Goal: Information Seeking & Learning: Learn about a topic

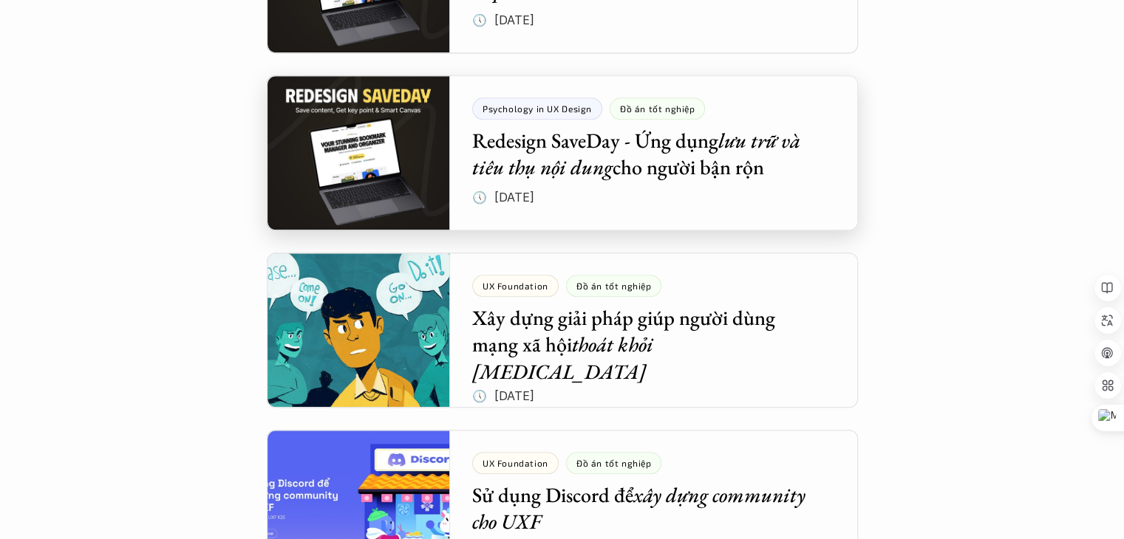
scroll to position [1531, 0]
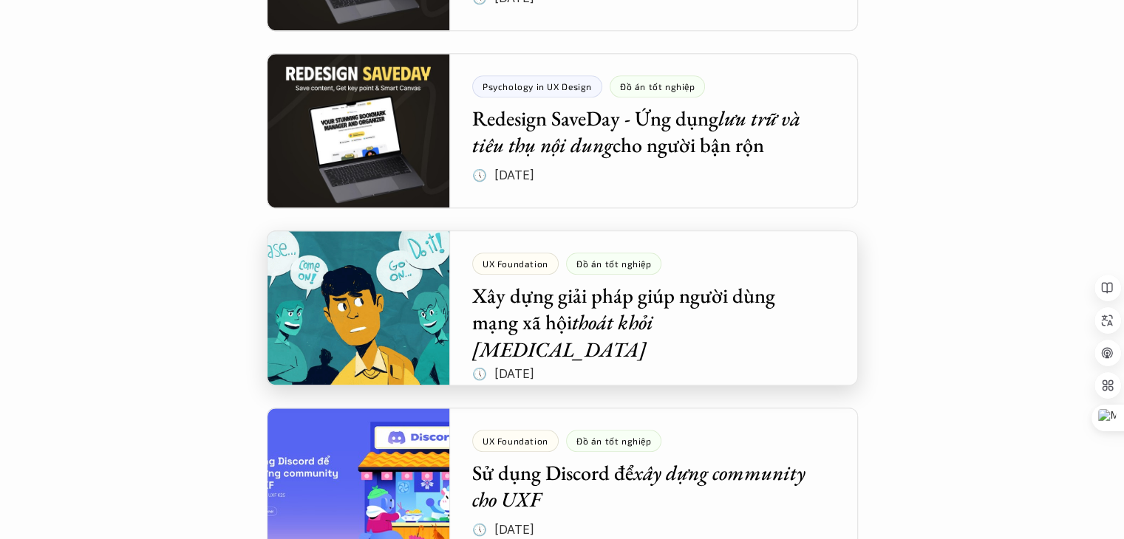
click at [726, 327] on div at bounding box center [562, 308] width 591 height 155
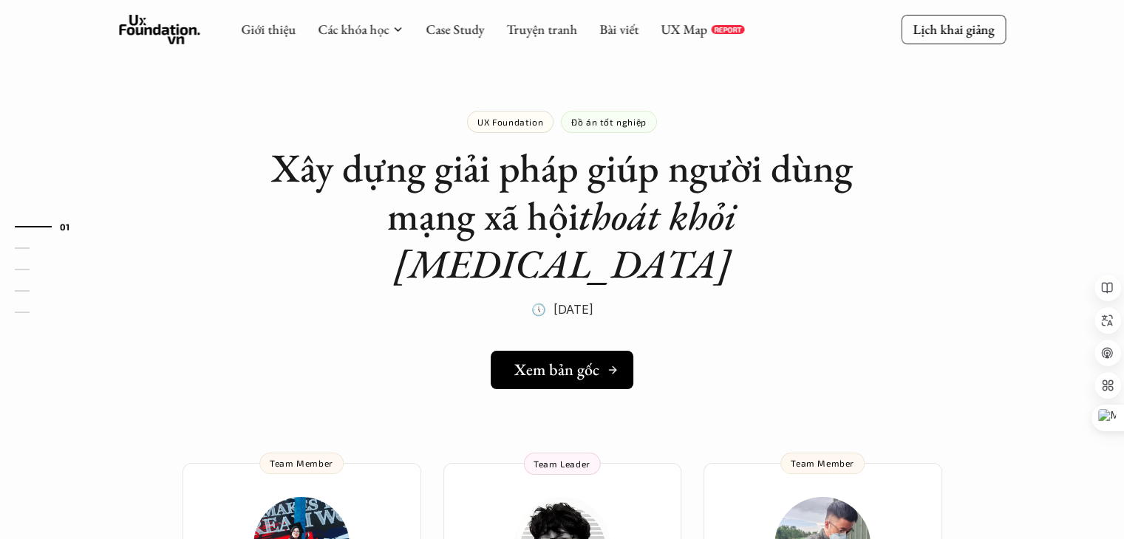
click at [545, 361] on h5 "Xem bản gốc" at bounding box center [556, 370] width 85 height 19
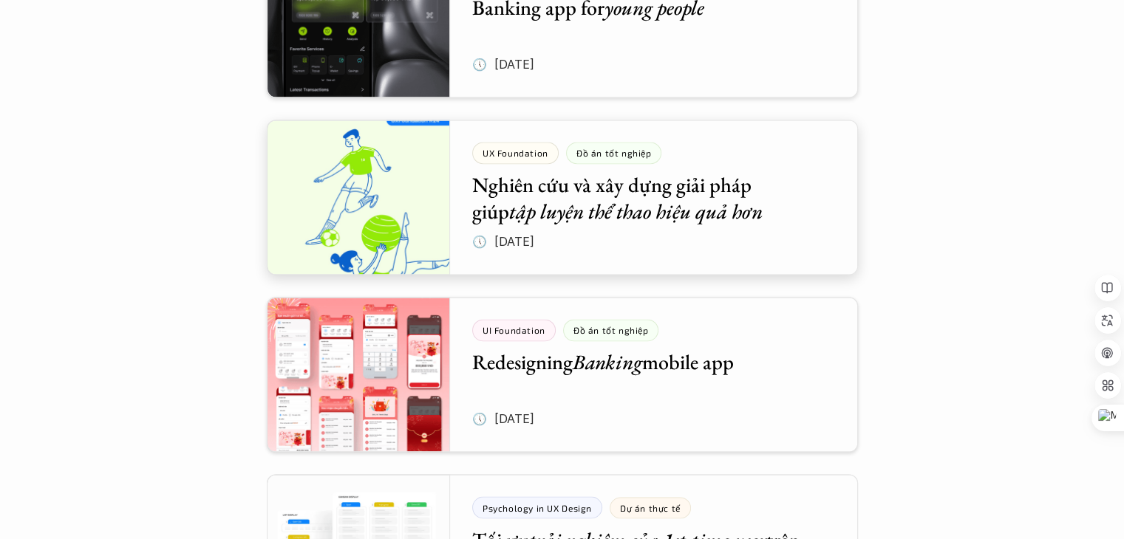
scroll to position [2352, 0]
click at [627, 188] on div at bounding box center [562, 196] width 591 height 155
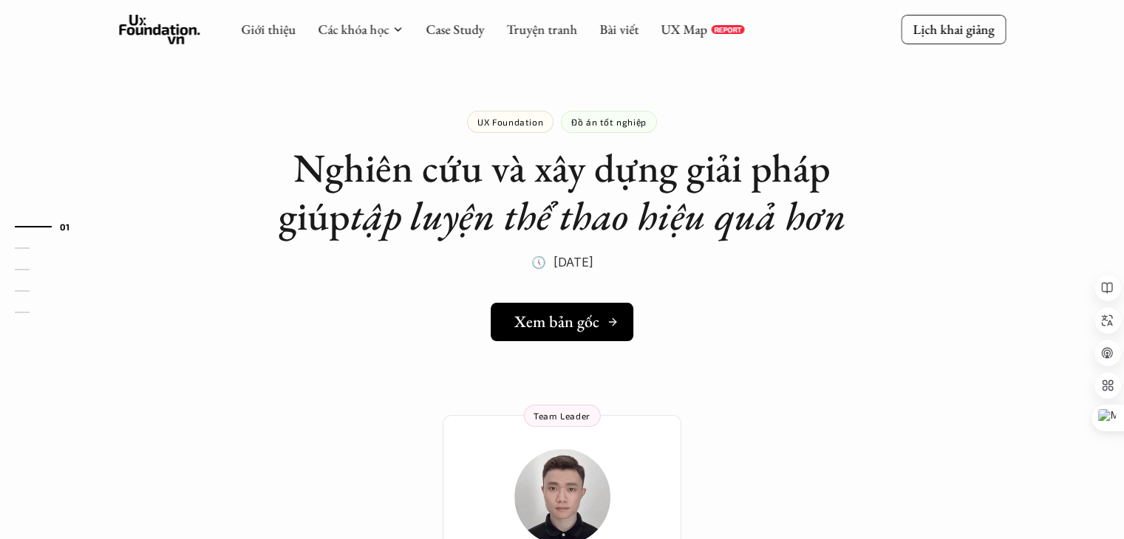
click at [593, 329] on h5 "Xem bản gốc" at bounding box center [556, 322] width 85 height 19
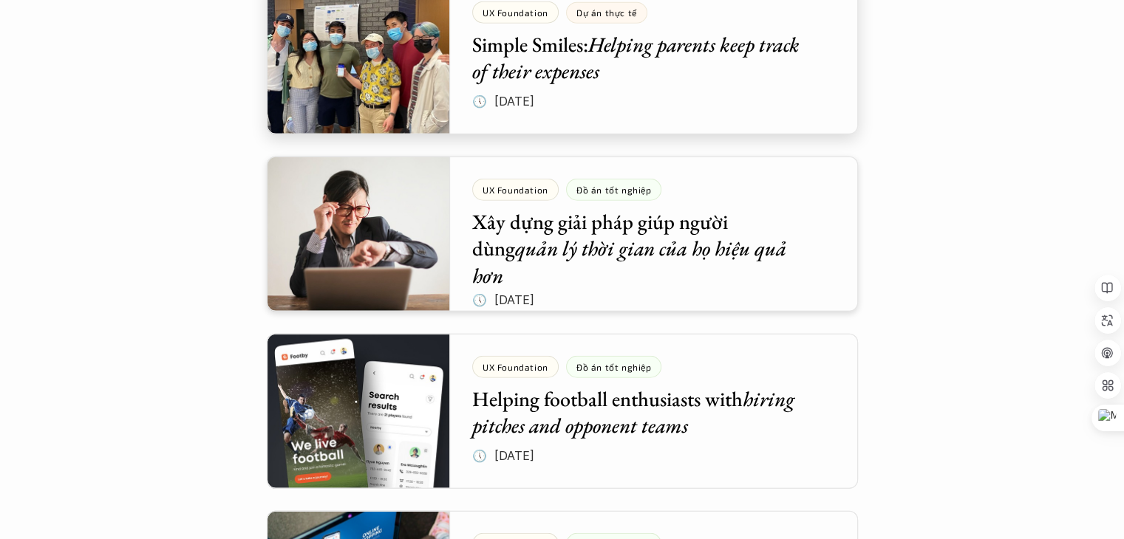
scroll to position [3913, 0]
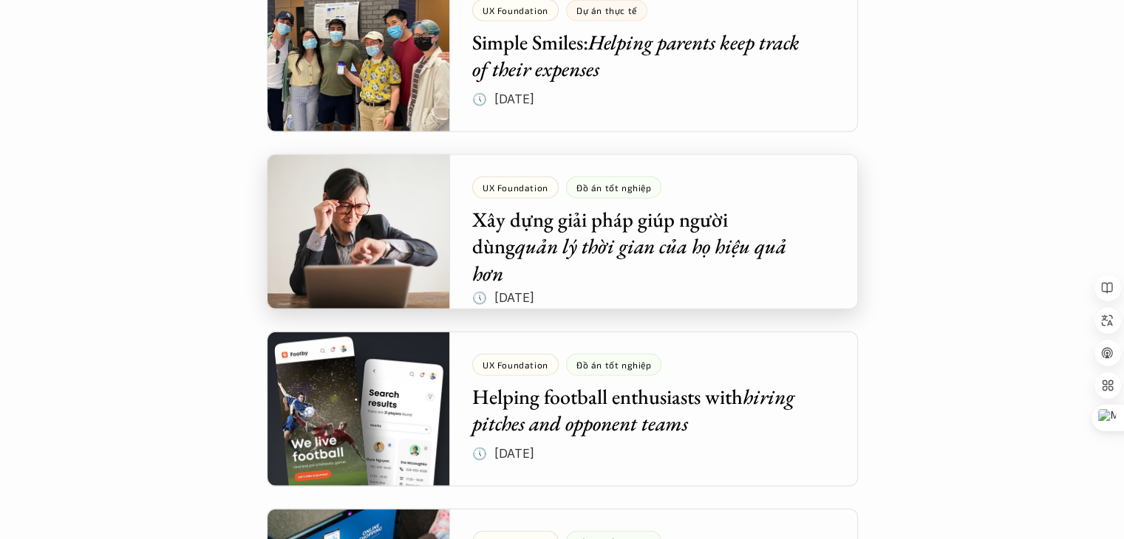
click at [664, 282] on div at bounding box center [562, 231] width 591 height 155
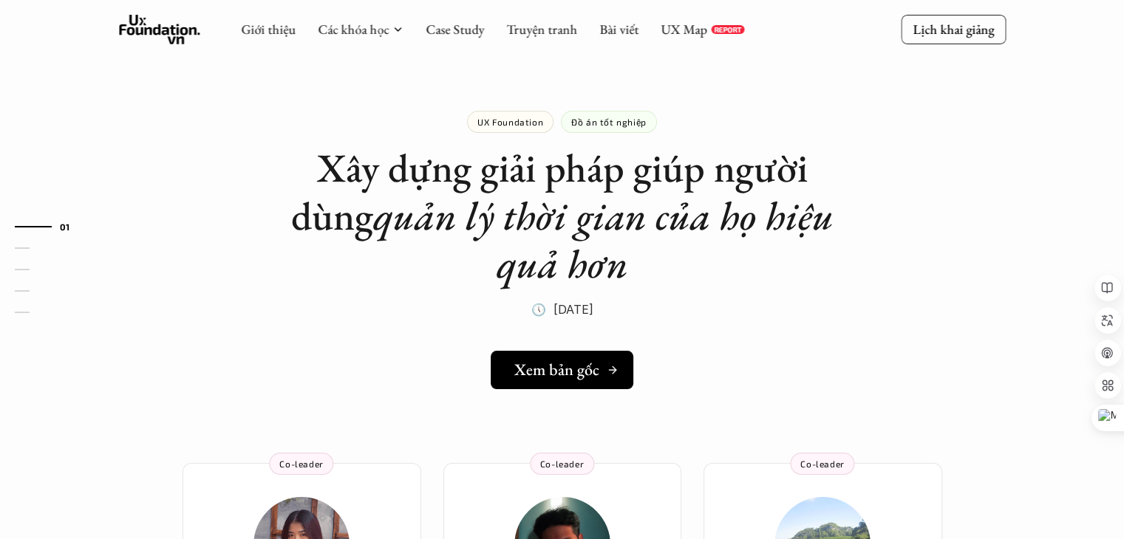
click at [542, 370] on h5 "Xem bản gốc" at bounding box center [556, 370] width 85 height 19
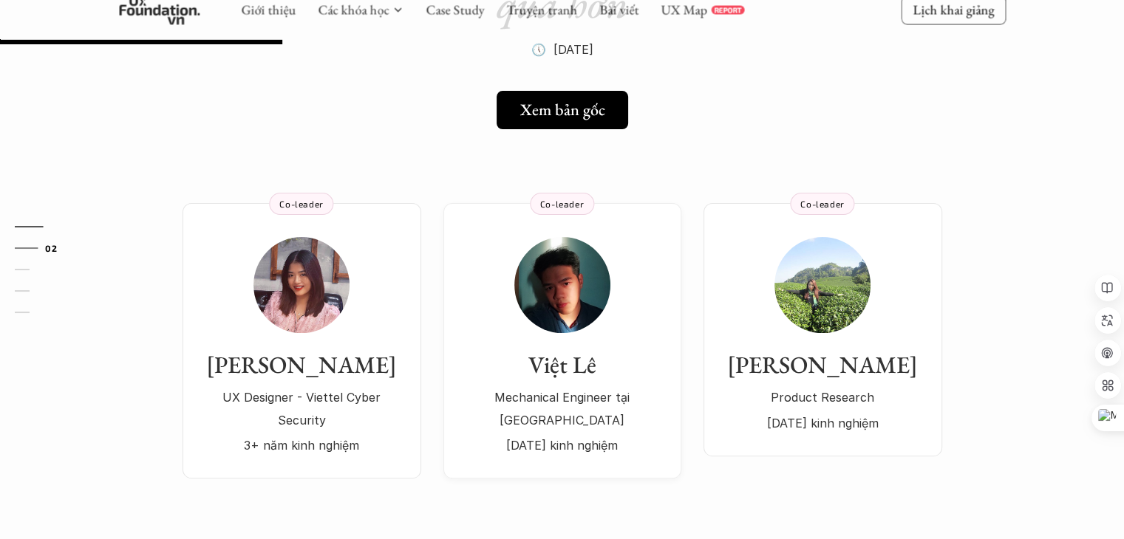
scroll to position [372, 0]
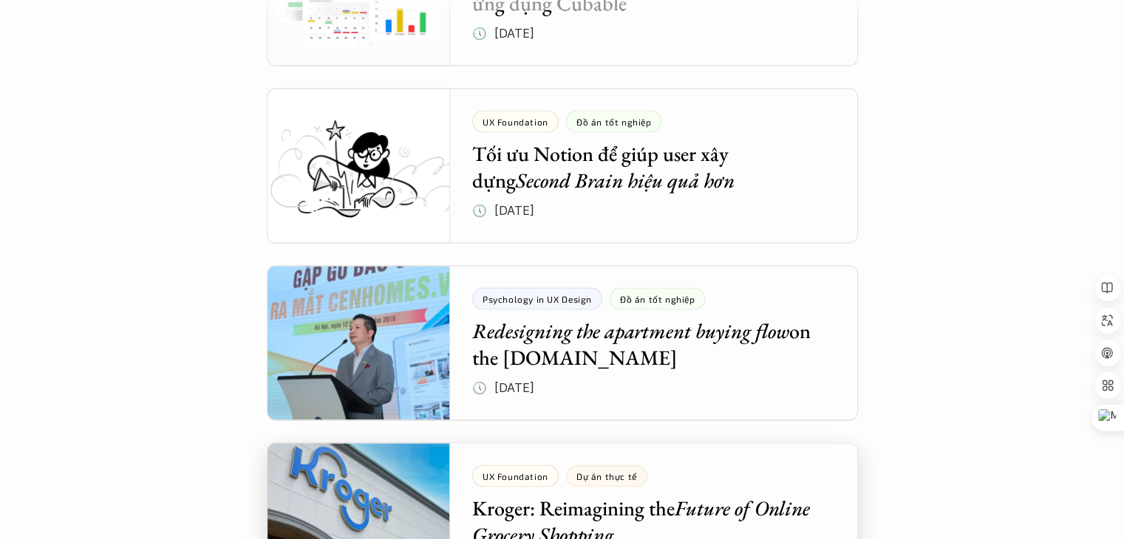
scroll to position [2892, 0]
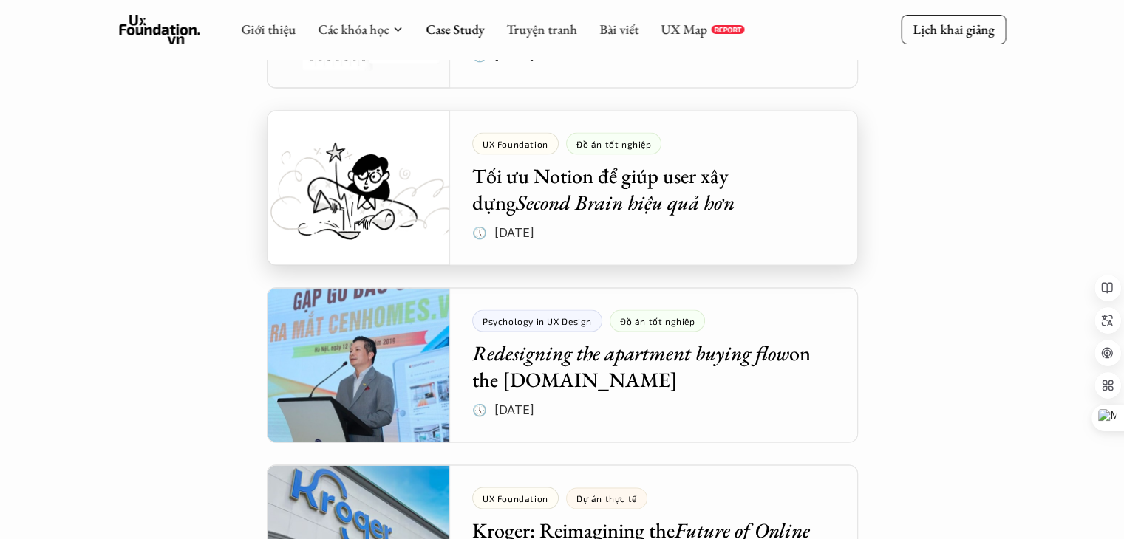
click at [630, 246] on div at bounding box center [562, 188] width 591 height 155
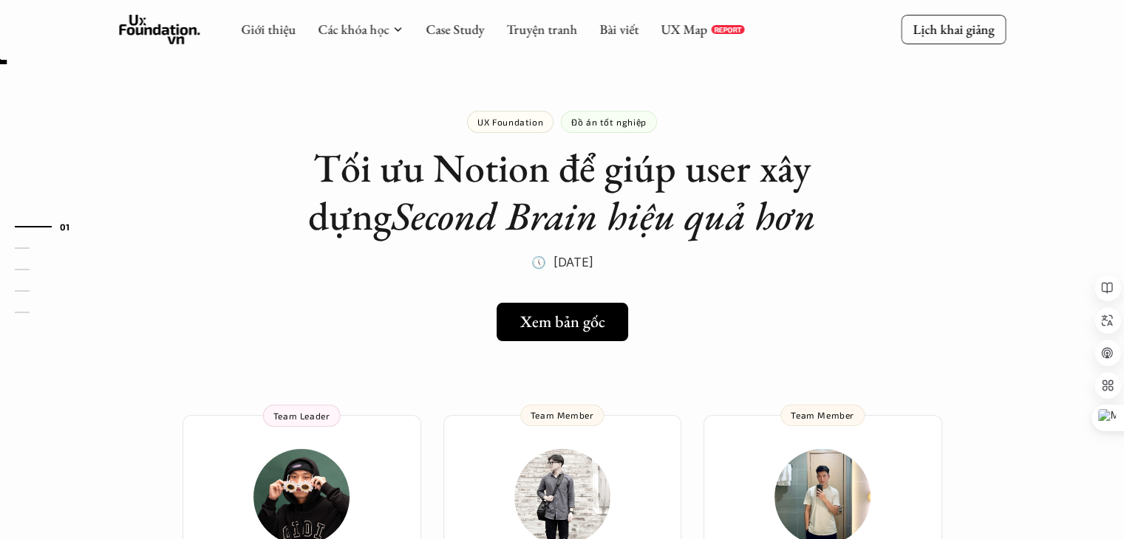
scroll to position [142, 0]
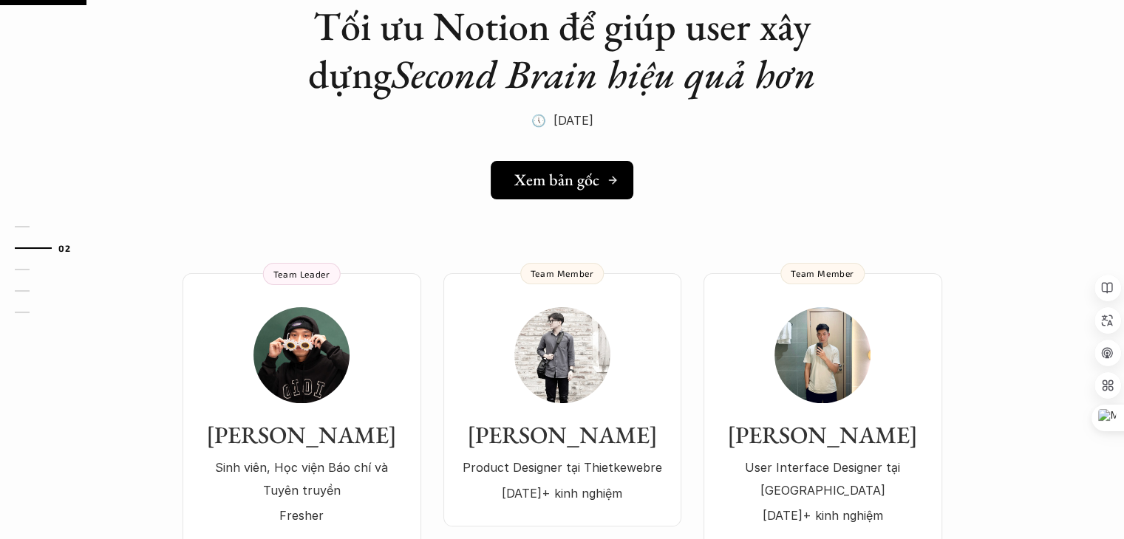
click at [549, 171] on h5 "Xem bản gốc" at bounding box center [556, 180] width 85 height 19
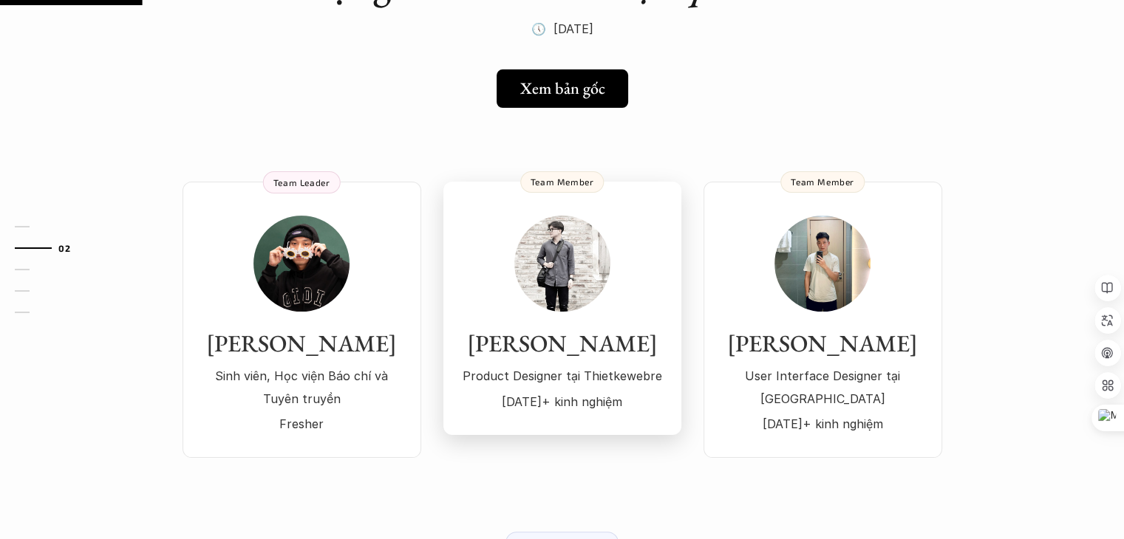
scroll to position [234, 0]
